Goal: Task Accomplishment & Management: Use online tool/utility

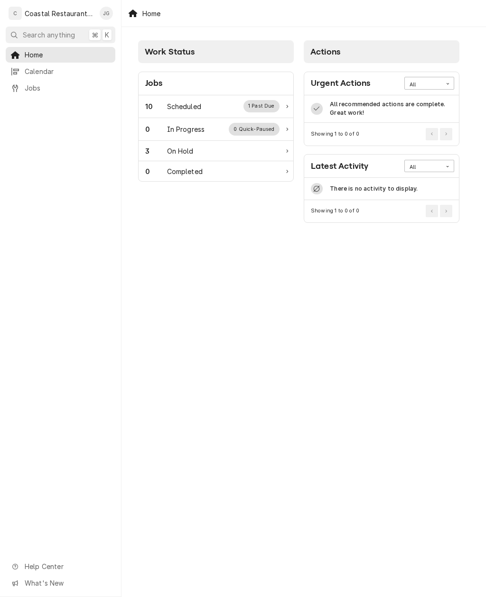
click at [194, 106] on div "Scheduled" at bounding box center [184, 106] width 34 height 10
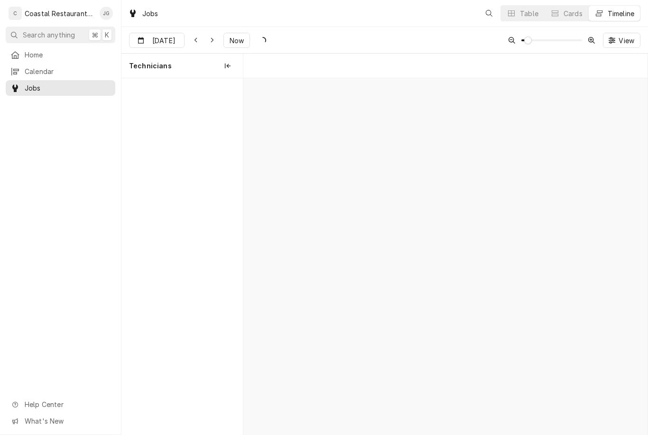
scroll to position [0, 8008]
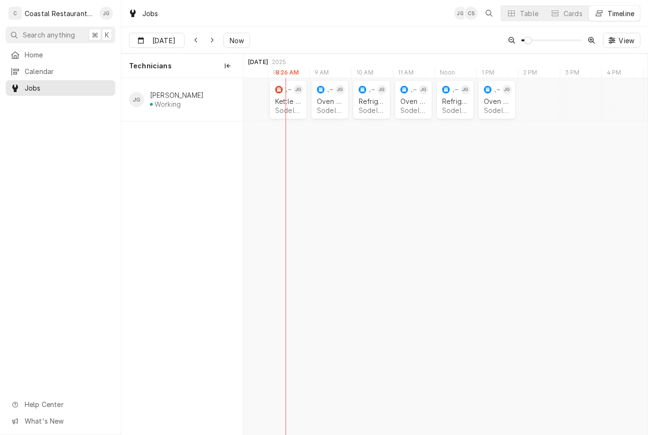
click at [287, 106] on div "Sodel Concepts | Bethany Beach, 19930" at bounding box center [288, 110] width 26 height 8
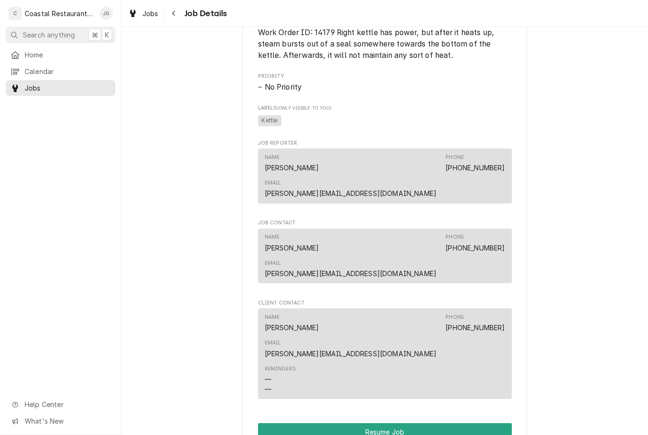
scroll to position [648, 0]
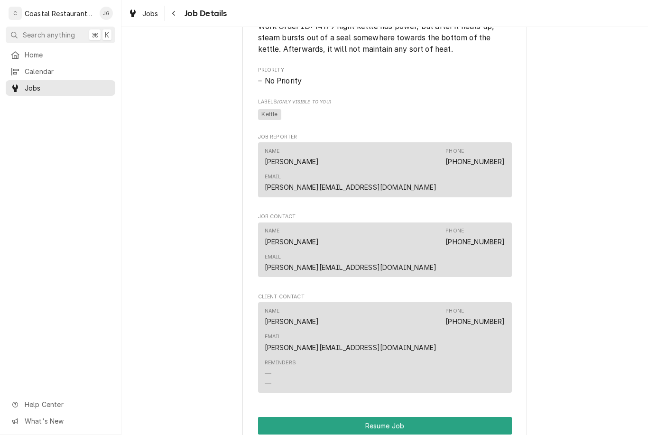
click at [404, 417] on button "Resume Job" at bounding box center [385, 426] width 254 height 18
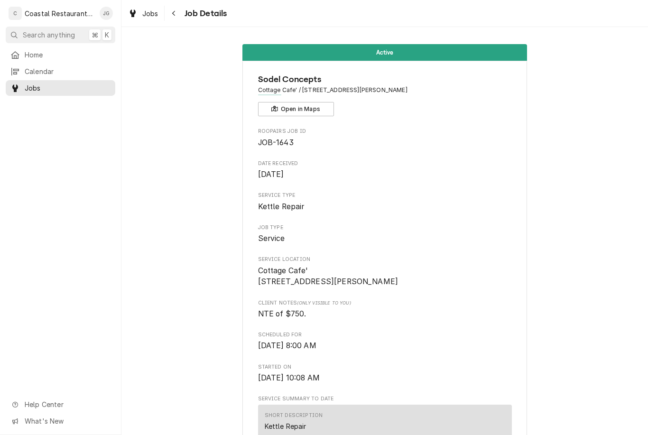
click at [66, 56] on span "Home" at bounding box center [68, 55] width 86 height 10
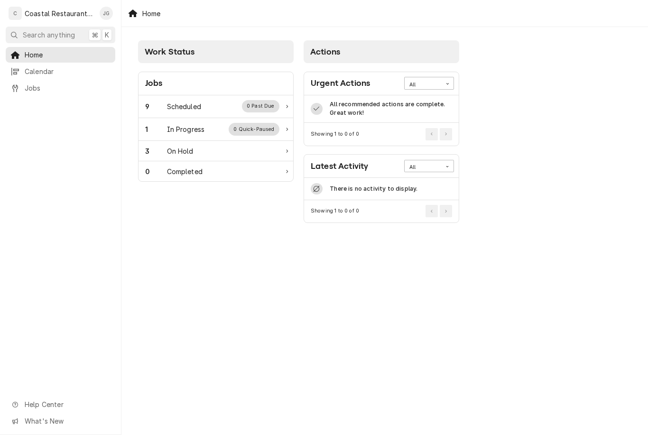
click at [202, 102] on div "9 Scheduled 0 Past Due" at bounding box center [212, 106] width 134 height 12
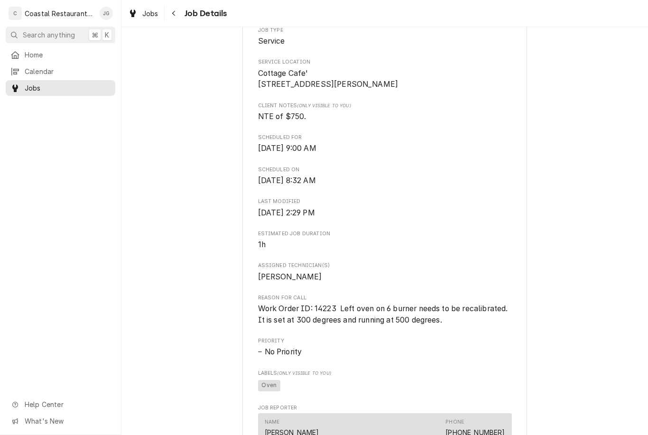
scroll to position [201, 0]
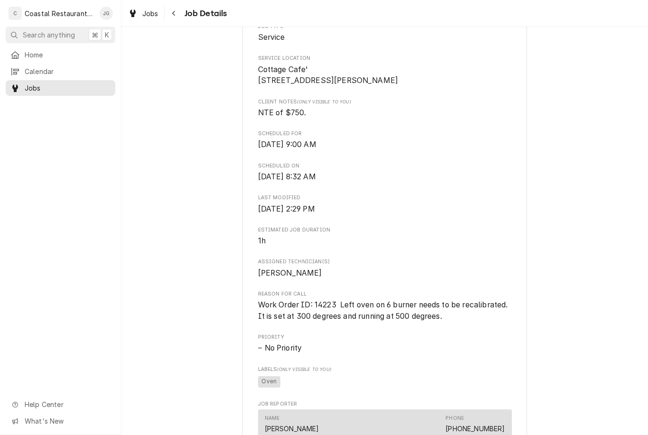
click at [51, 60] on link "Home" at bounding box center [61, 55] width 110 height 16
